Goal: Information Seeking & Learning: Learn about a topic

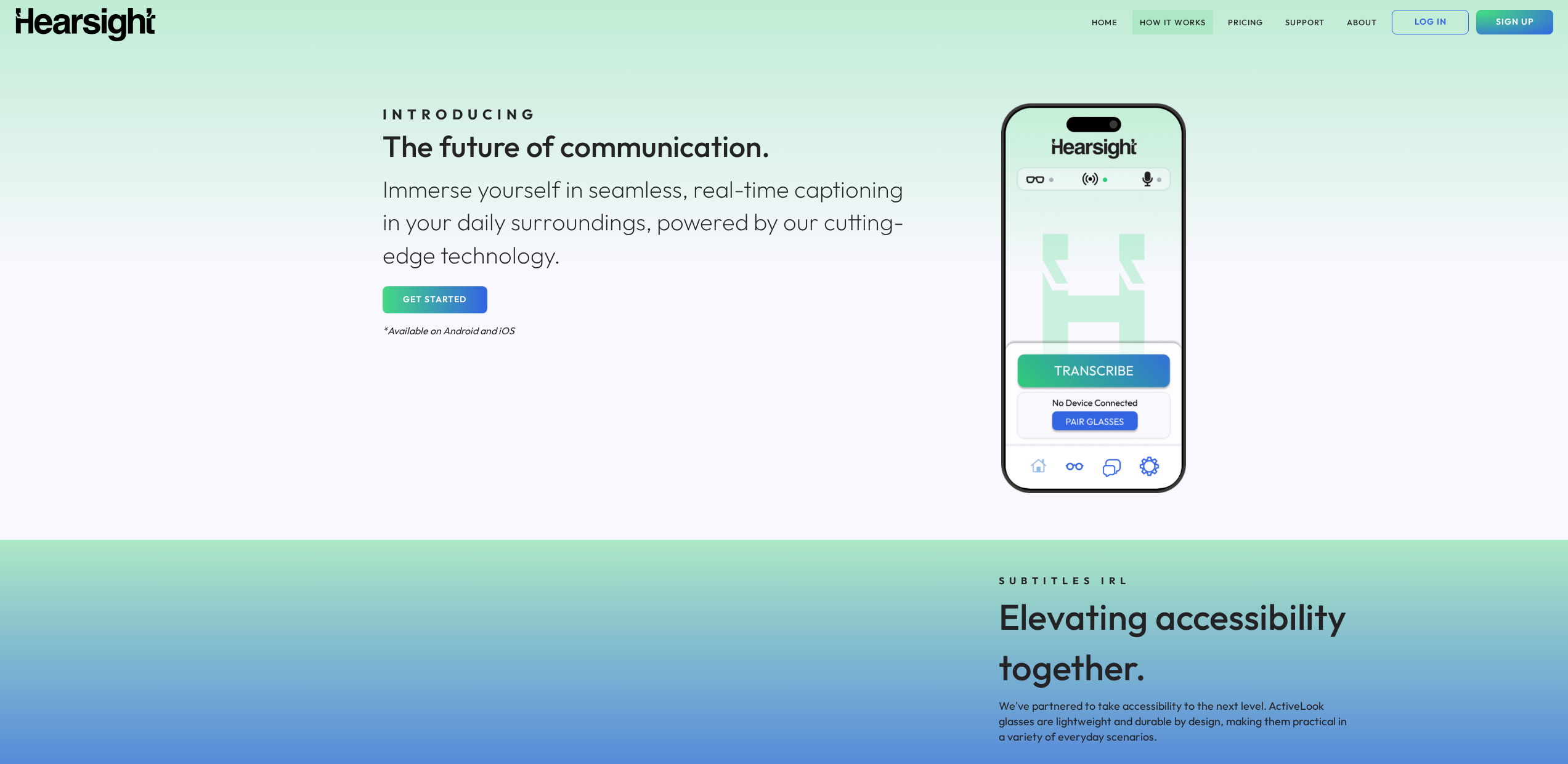
click at [1183, 20] on button "HOW IT WORKS" at bounding box center [1172, 22] width 81 height 24
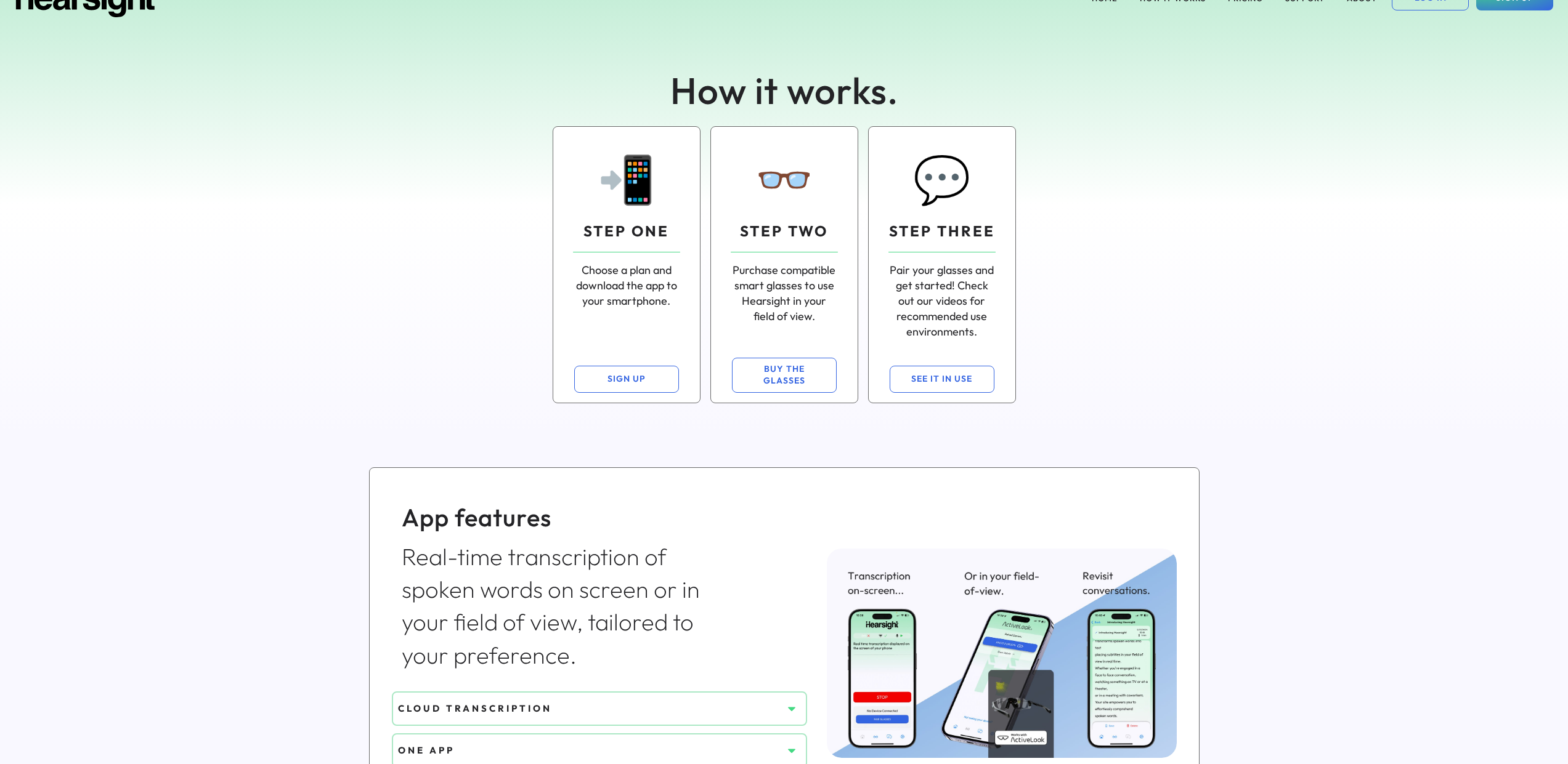
scroll to position [2, 0]
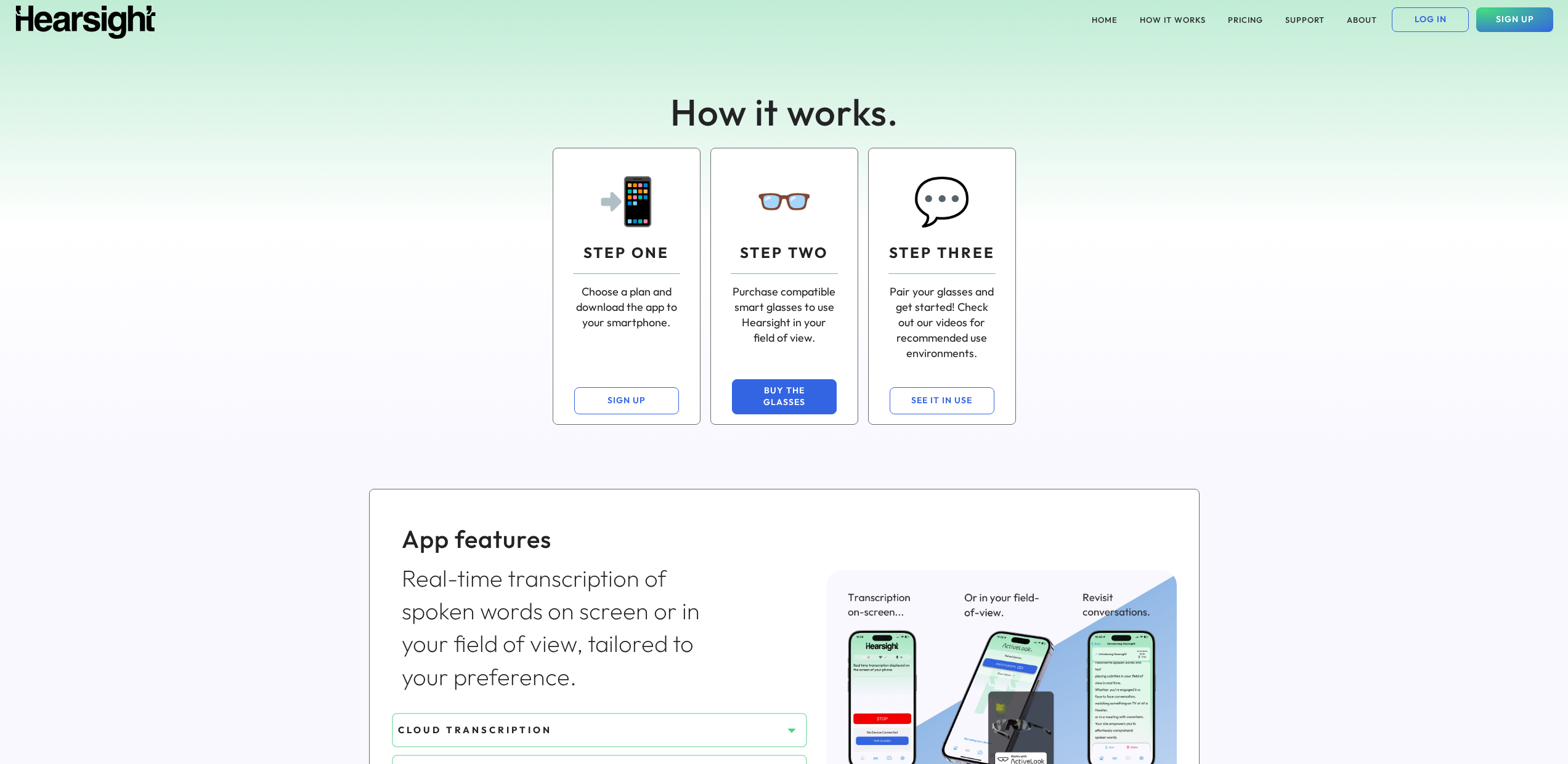
click at [780, 393] on button "BUY THE GLASSES" at bounding box center [784, 397] width 105 height 35
click at [635, 402] on button "SIGN UP" at bounding box center [626, 401] width 105 height 27
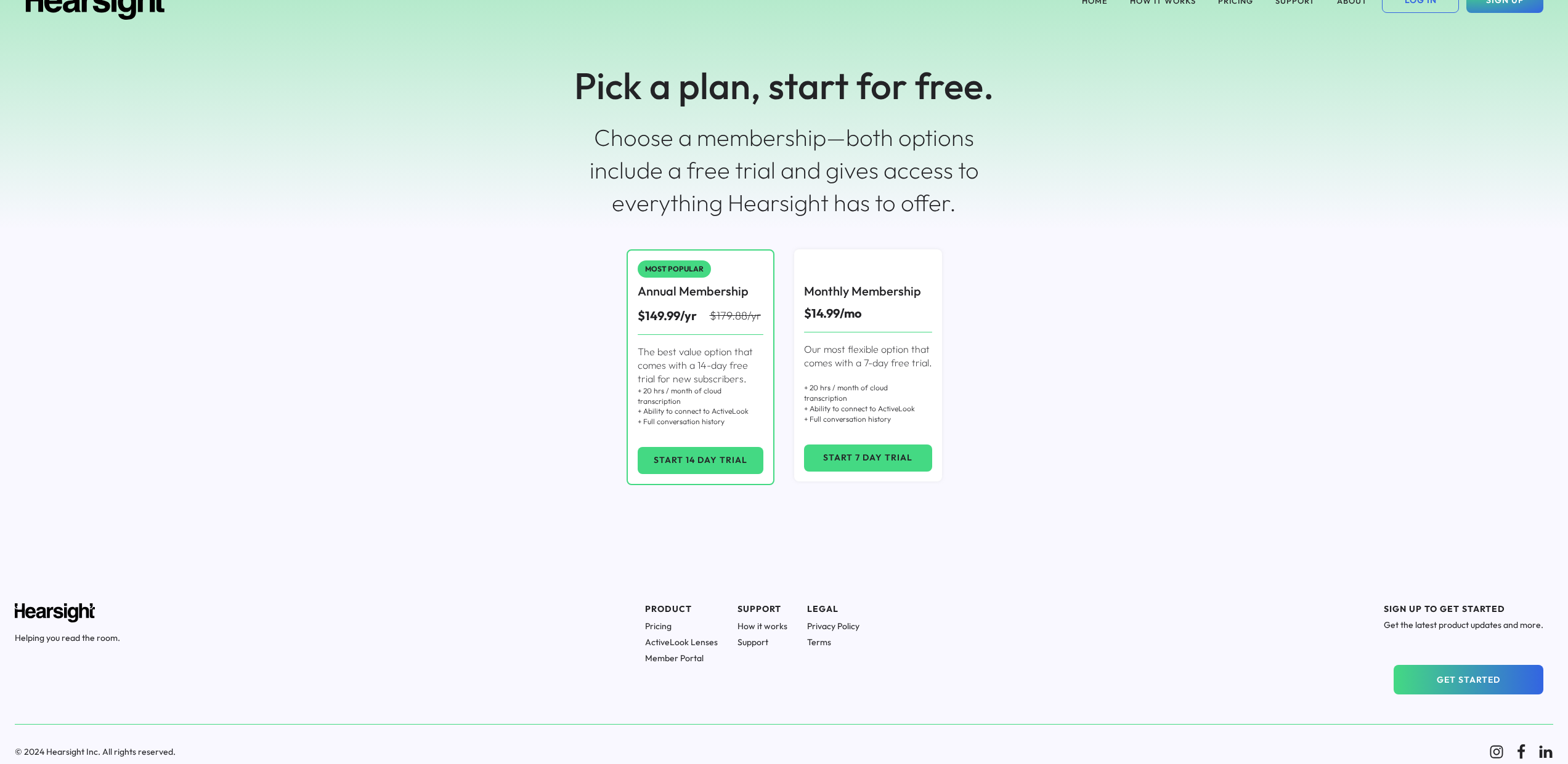
scroll to position [34, 0]
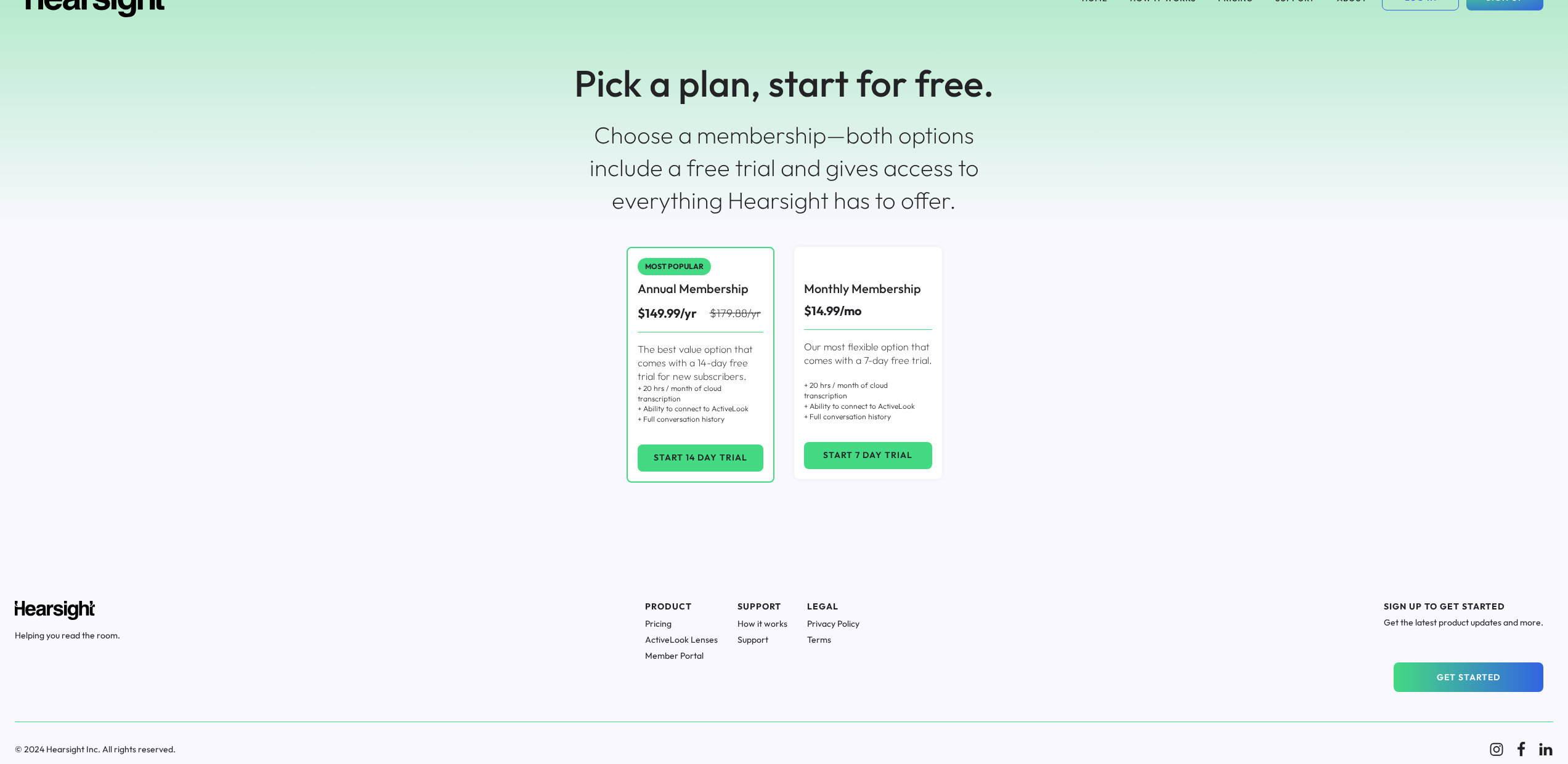
click at [766, 621] on h1 "How it works" at bounding box center [762, 624] width 50 height 11
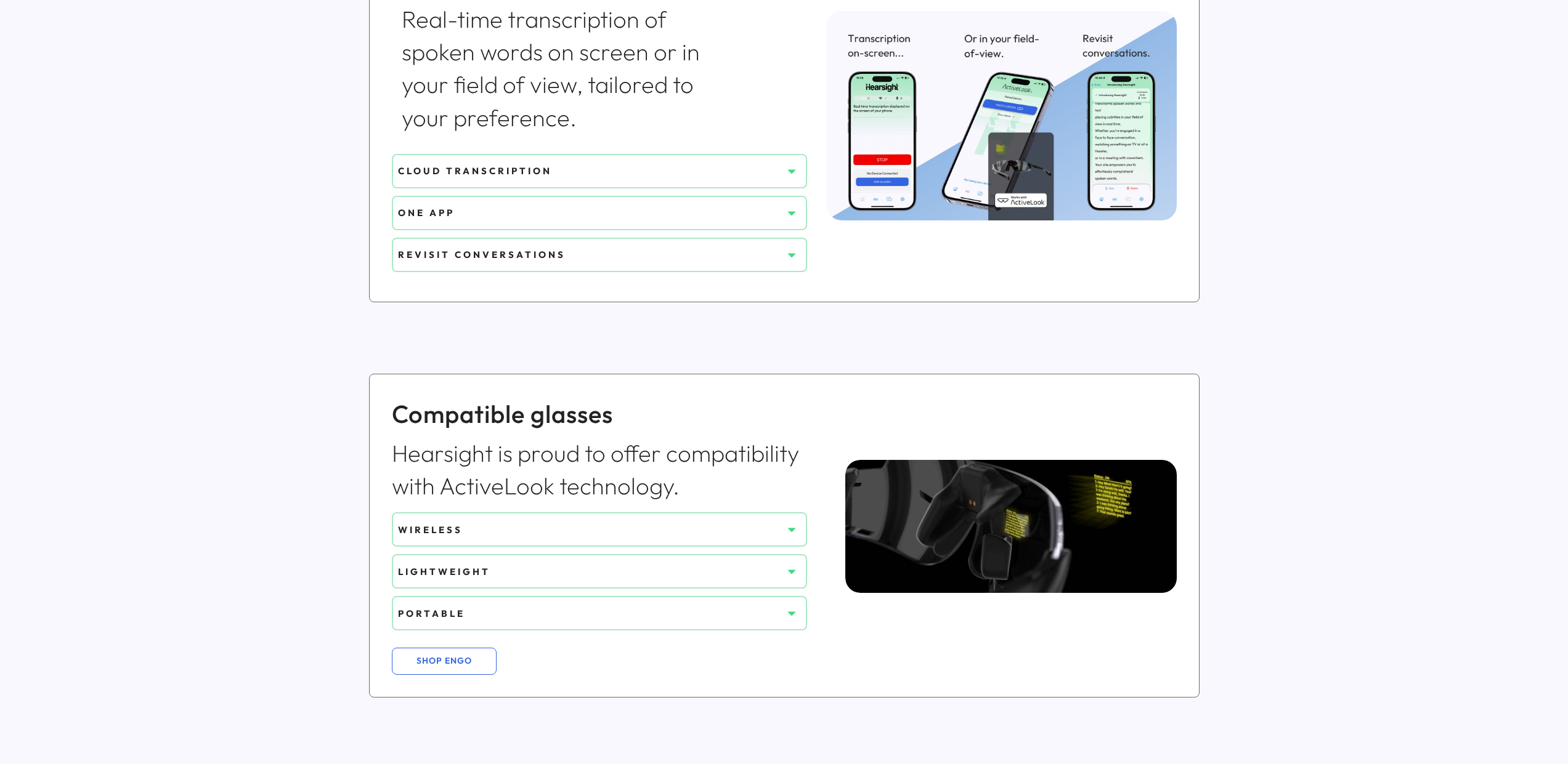
scroll to position [516, 0]
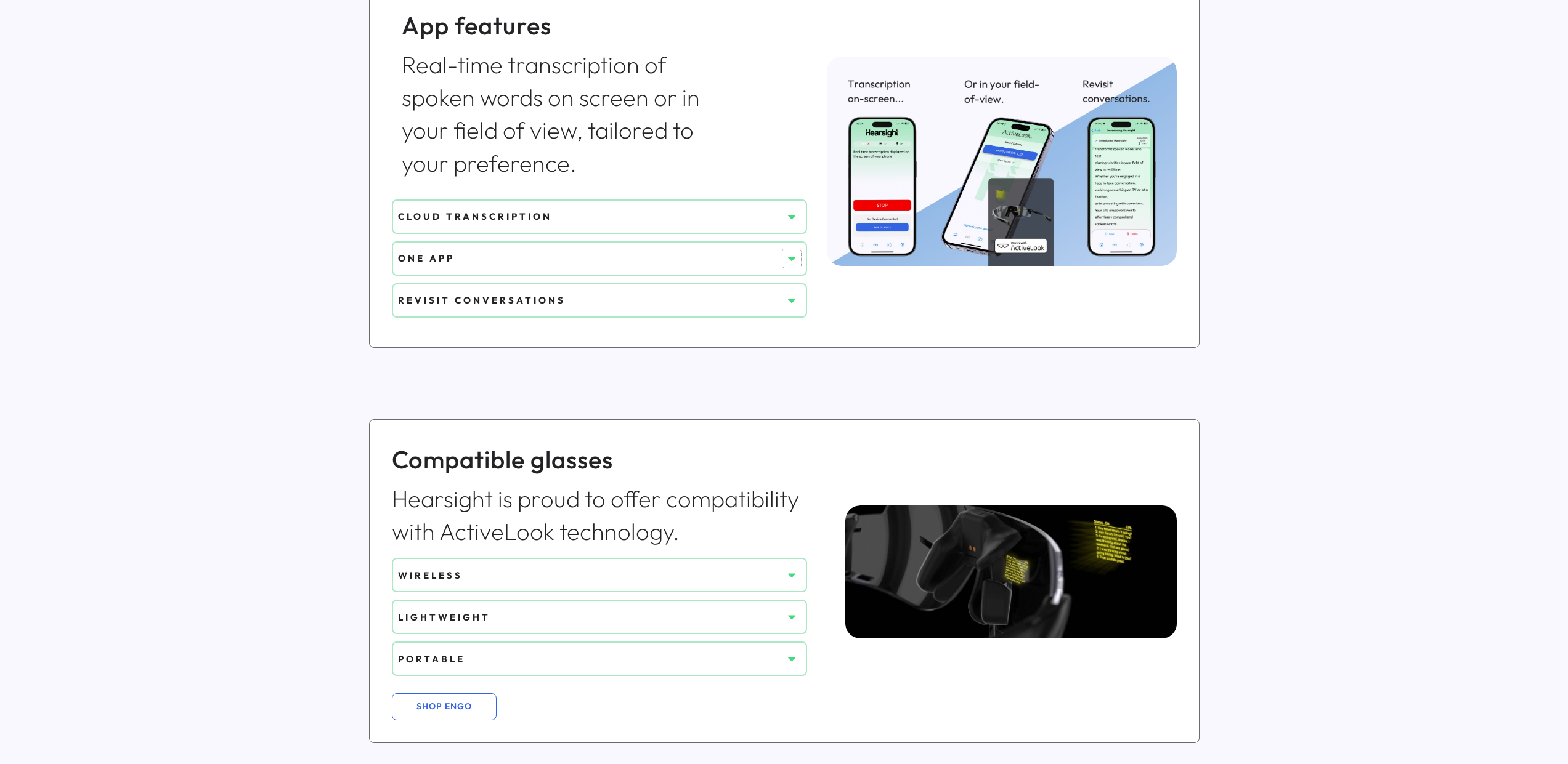
click at [787, 252] on icon at bounding box center [791, 258] width 12 height 12
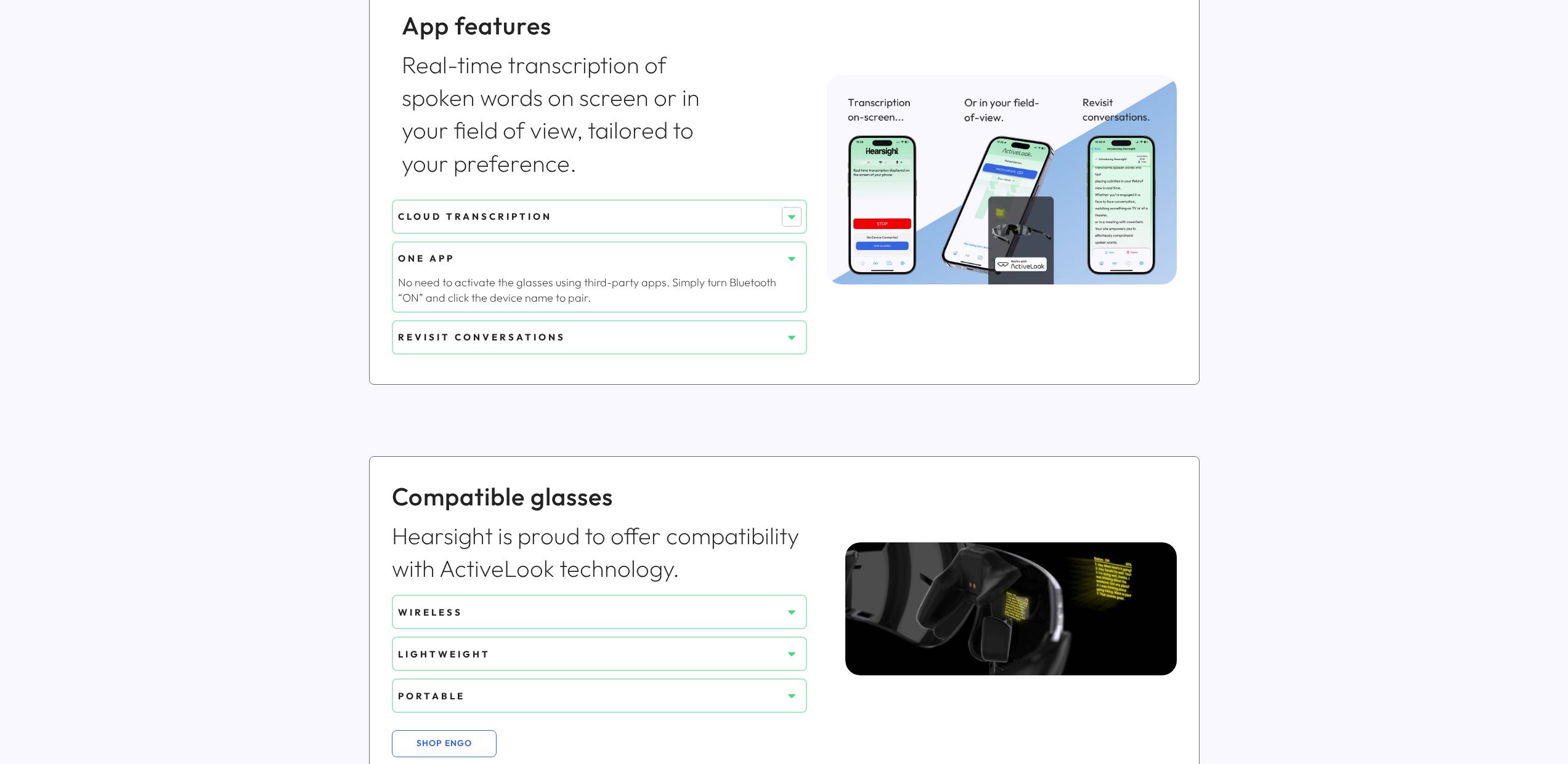
click at [793, 216] on use at bounding box center [791, 217] width 7 height 4
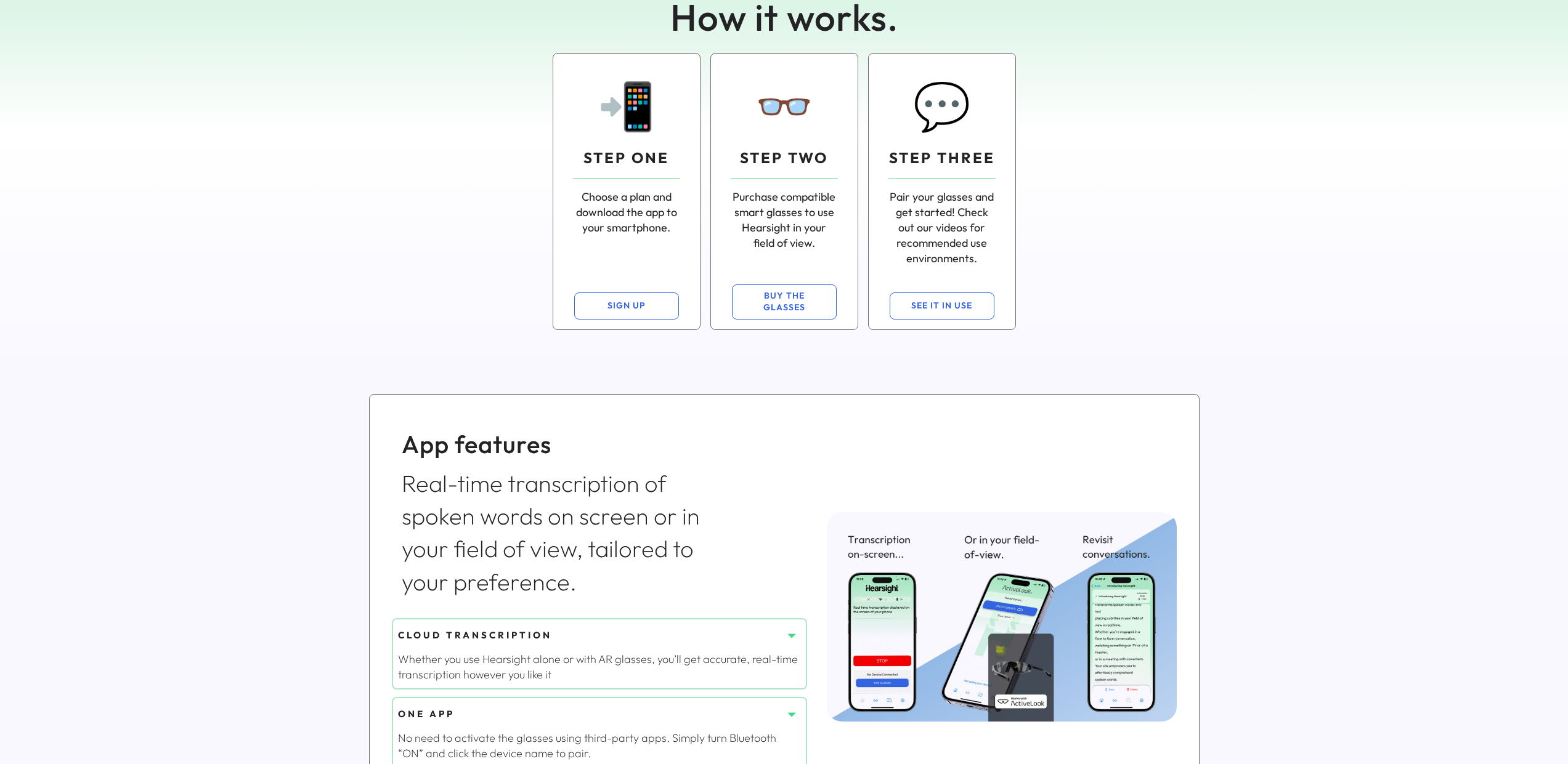
scroll to position [0, 0]
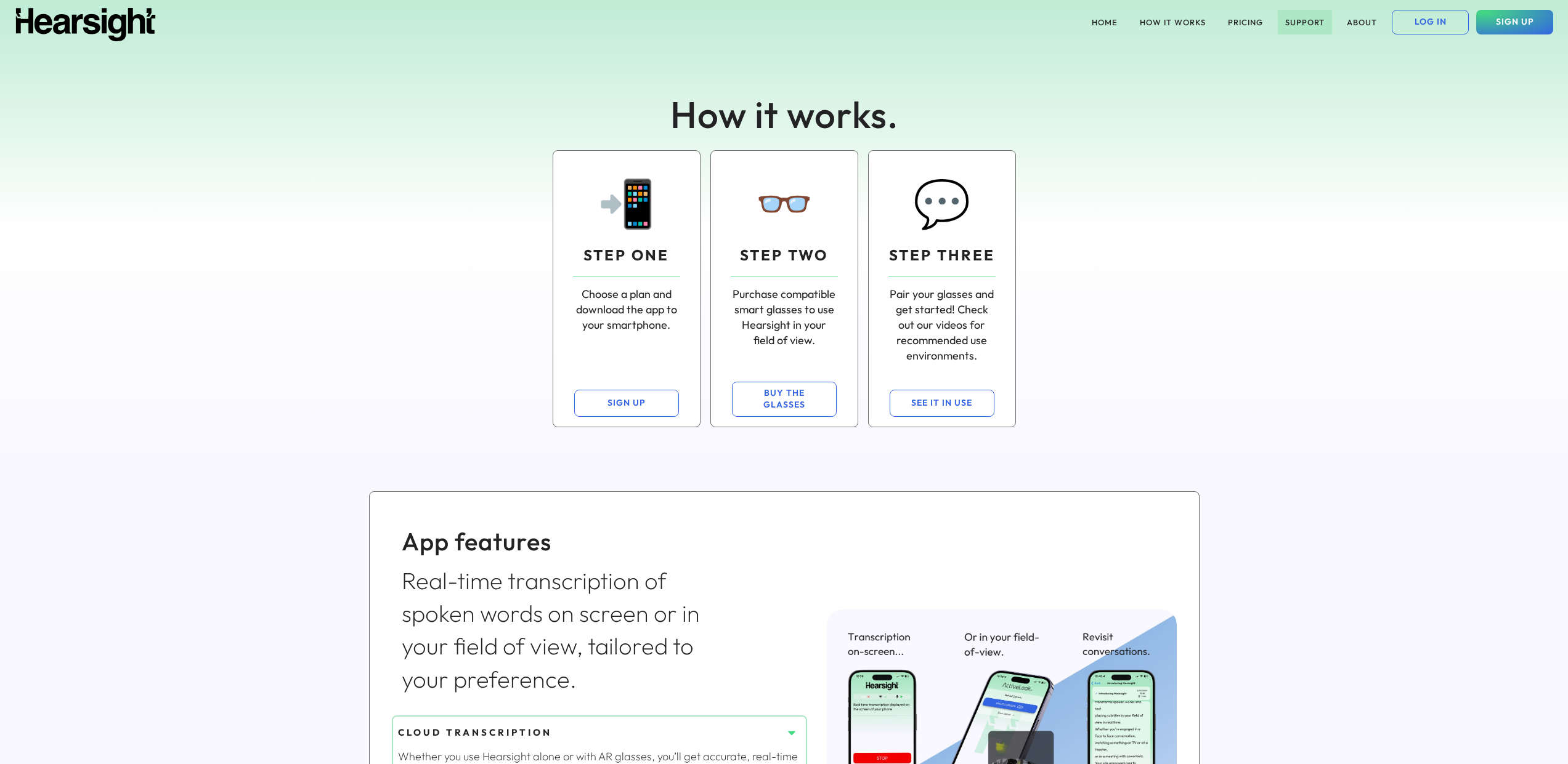
click at [1300, 21] on button "SUPPORT" at bounding box center [1304, 22] width 55 height 24
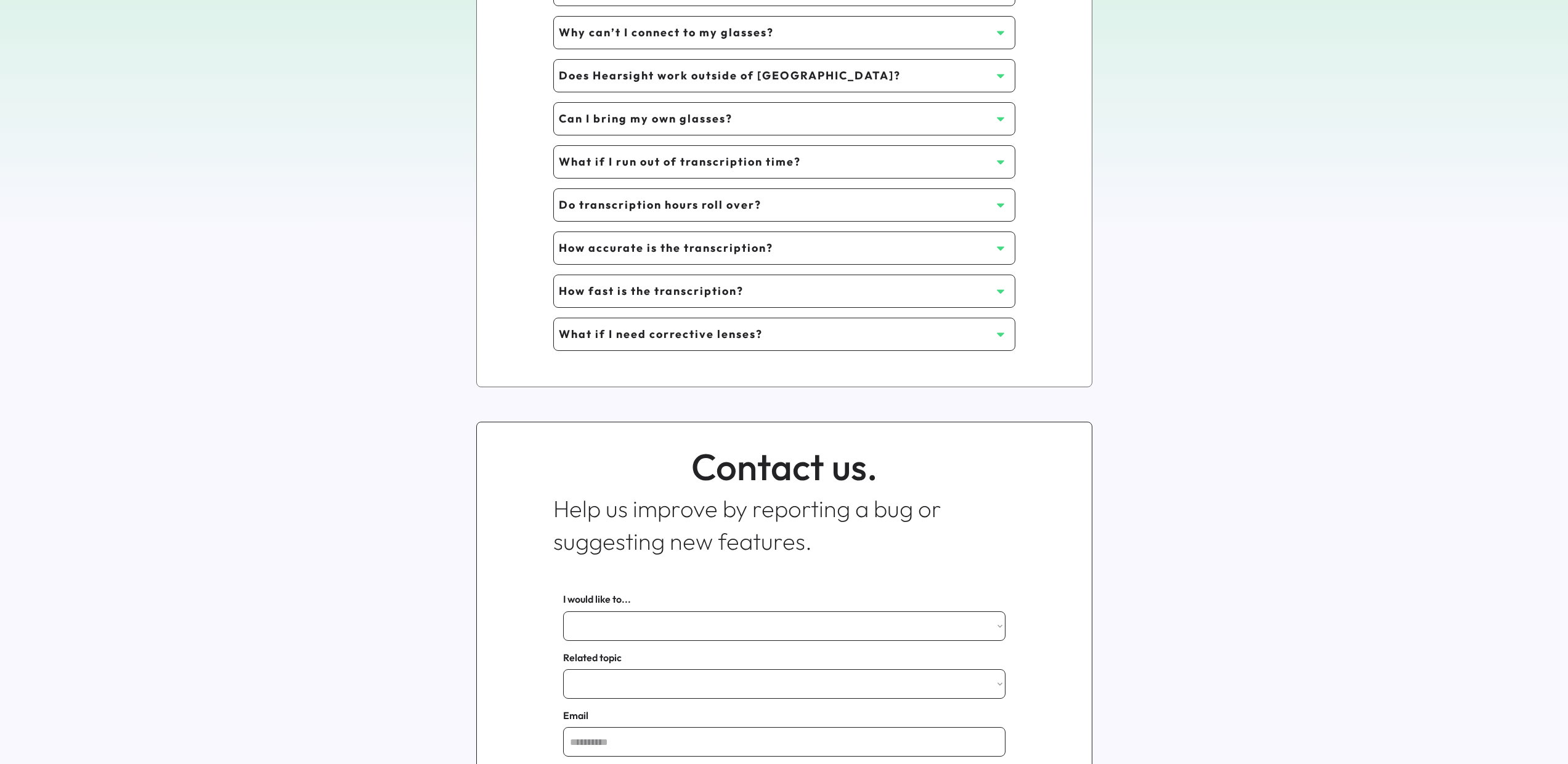
scroll to position [147, 0]
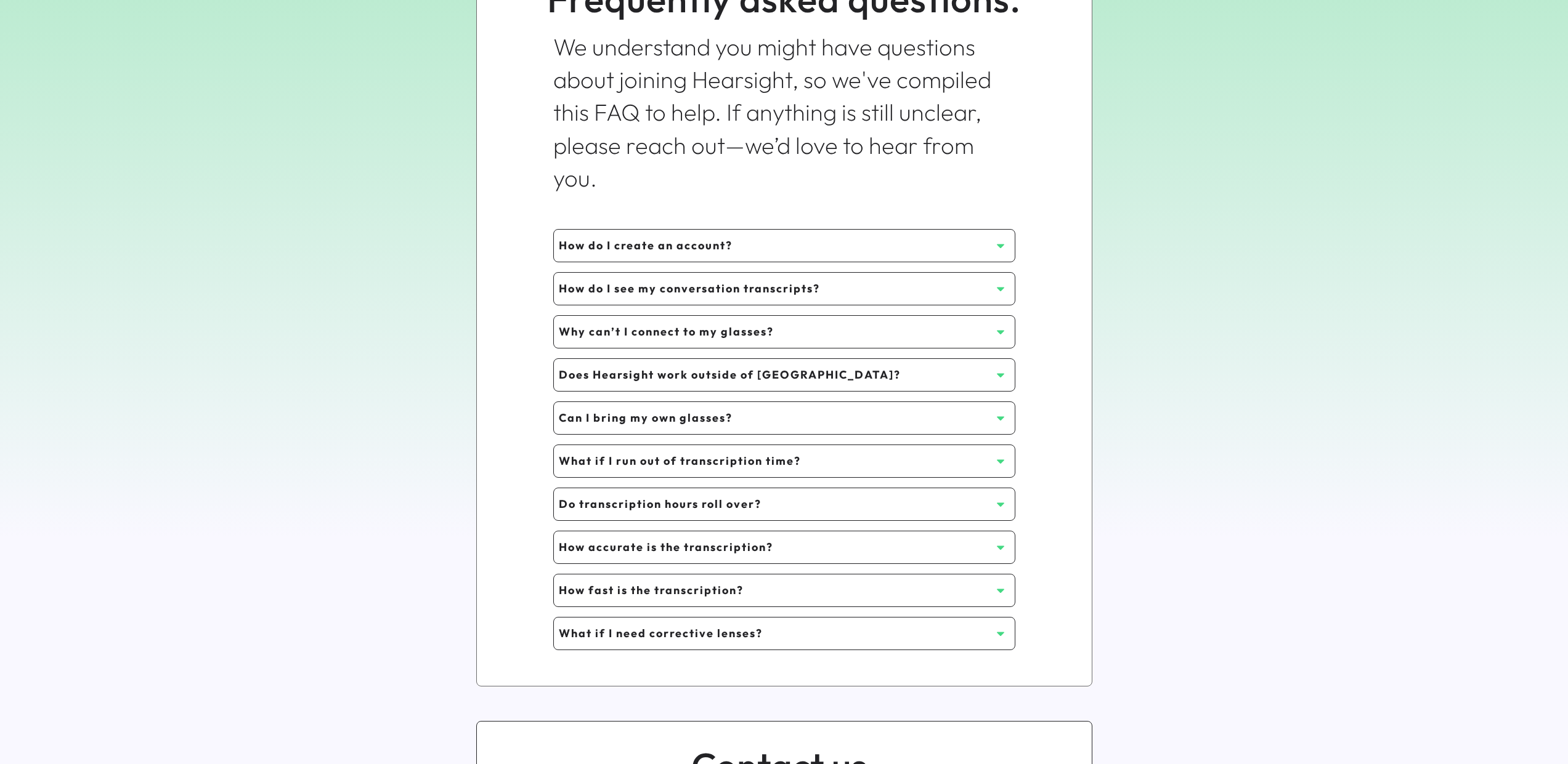
click at [998, 550] on icon at bounding box center [1000, 547] width 12 height 12
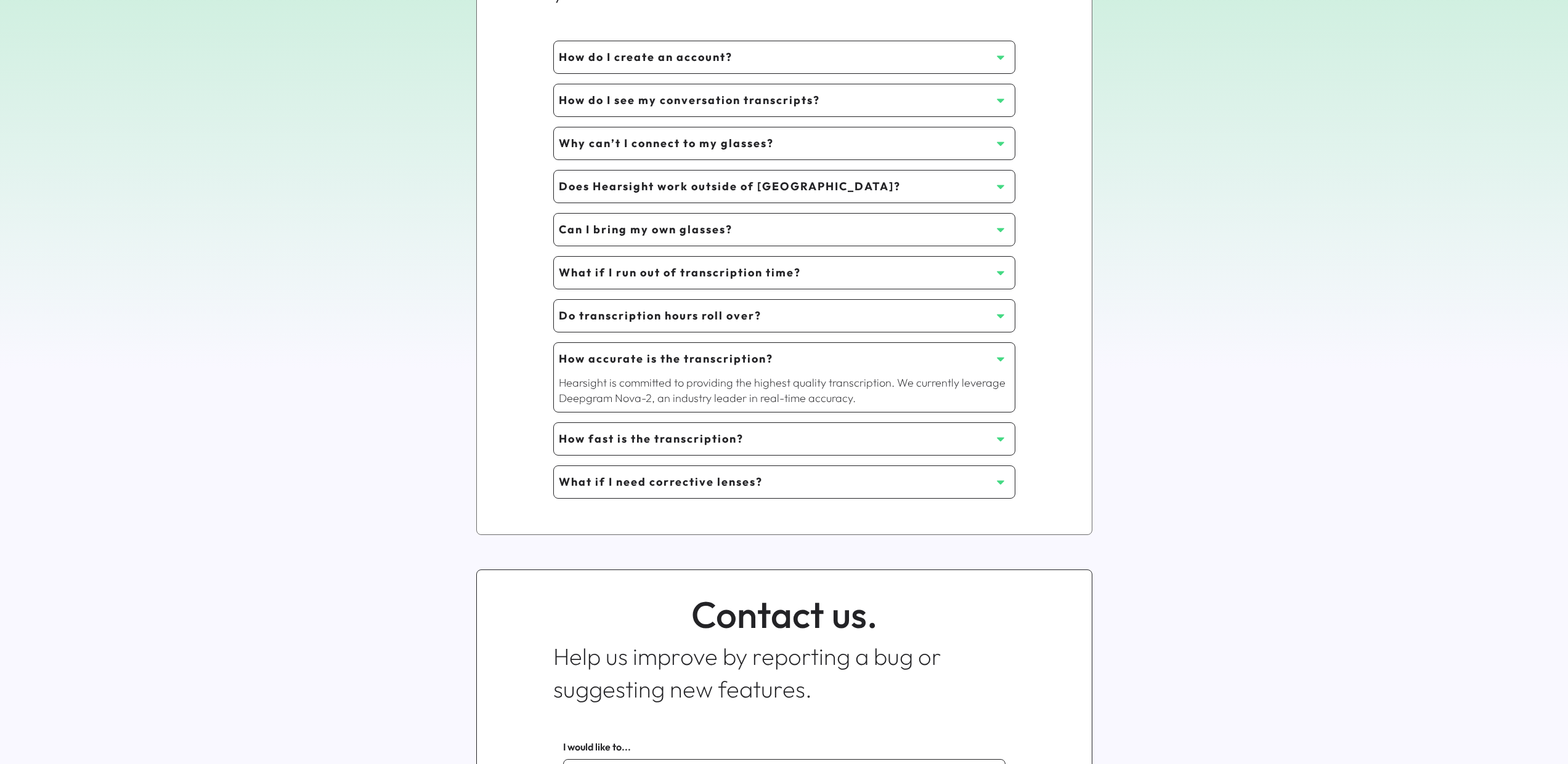
scroll to position [337, 0]
click at [1002, 441] on icon at bounding box center [1000, 437] width 12 height 12
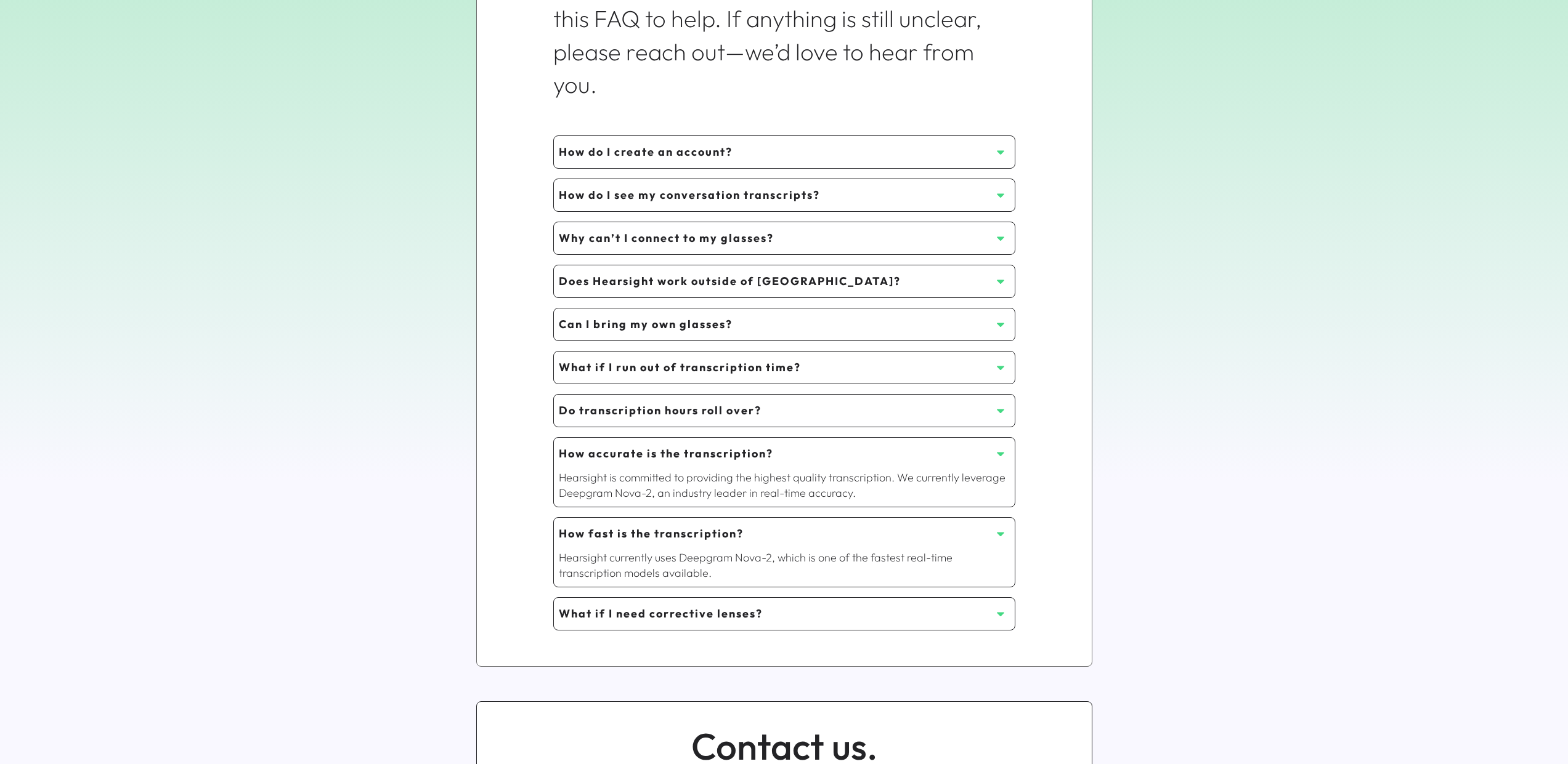
scroll to position [239, 0]
click at [997, 326] on icon at bounding box center [1000, 326] width 12 height 12
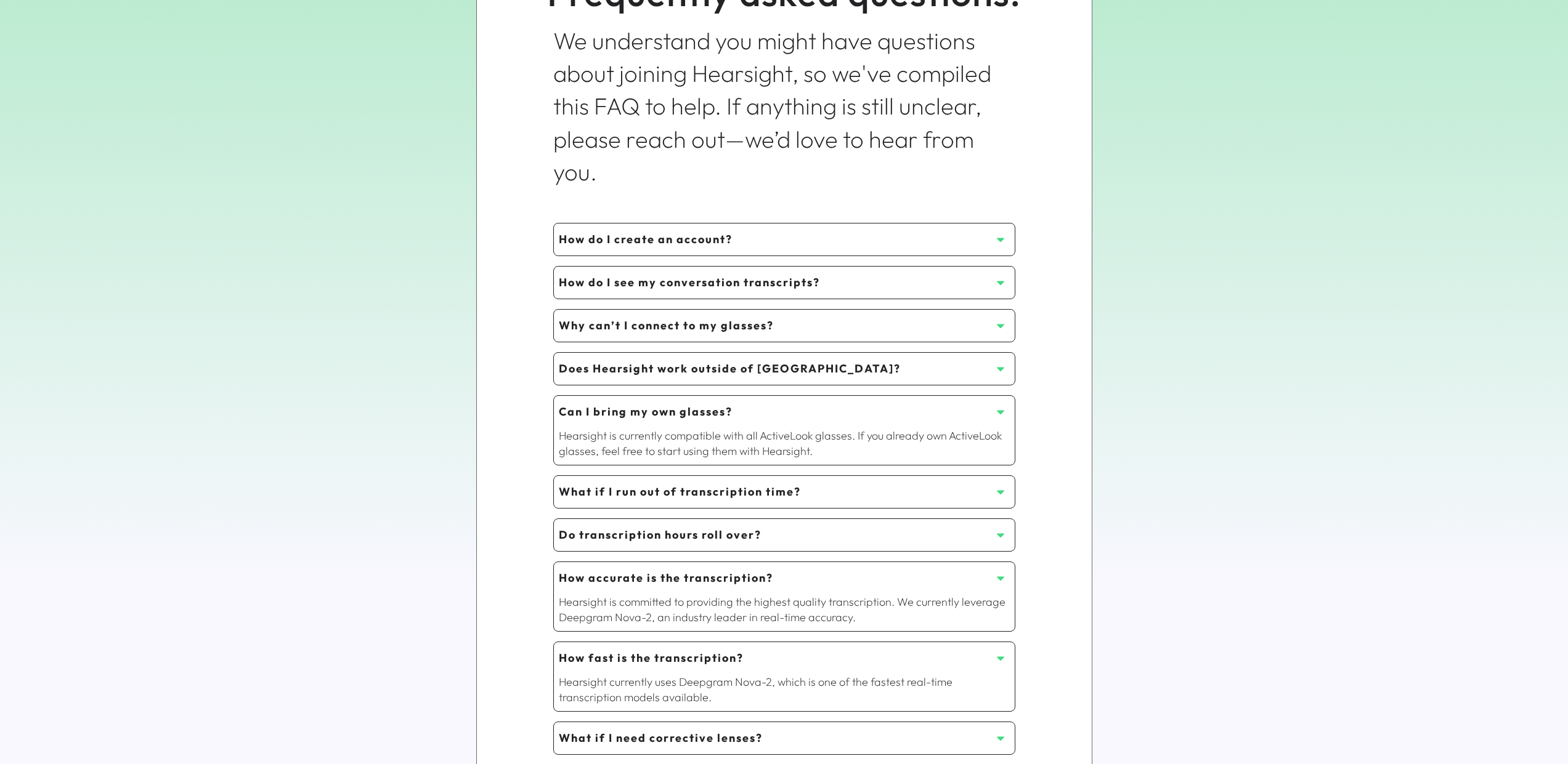
scroll to position [915, 0]
